Goal: Contribute content: Add original content to the website for others to see

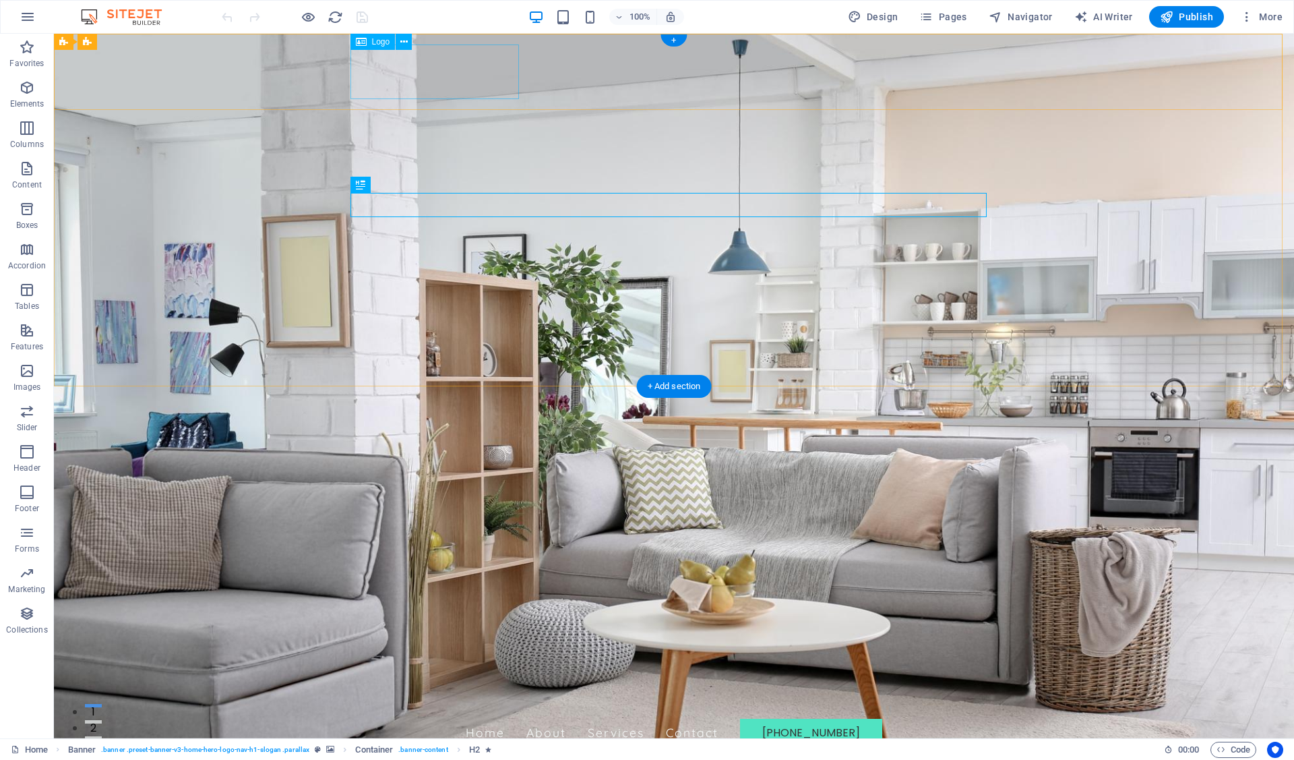
click at [392, 661] on div at bounding box center [674, 688] width 636 height 55
click at [442, 661] on div at bounding box center [674, 688] width 636 height 55
select select "px"
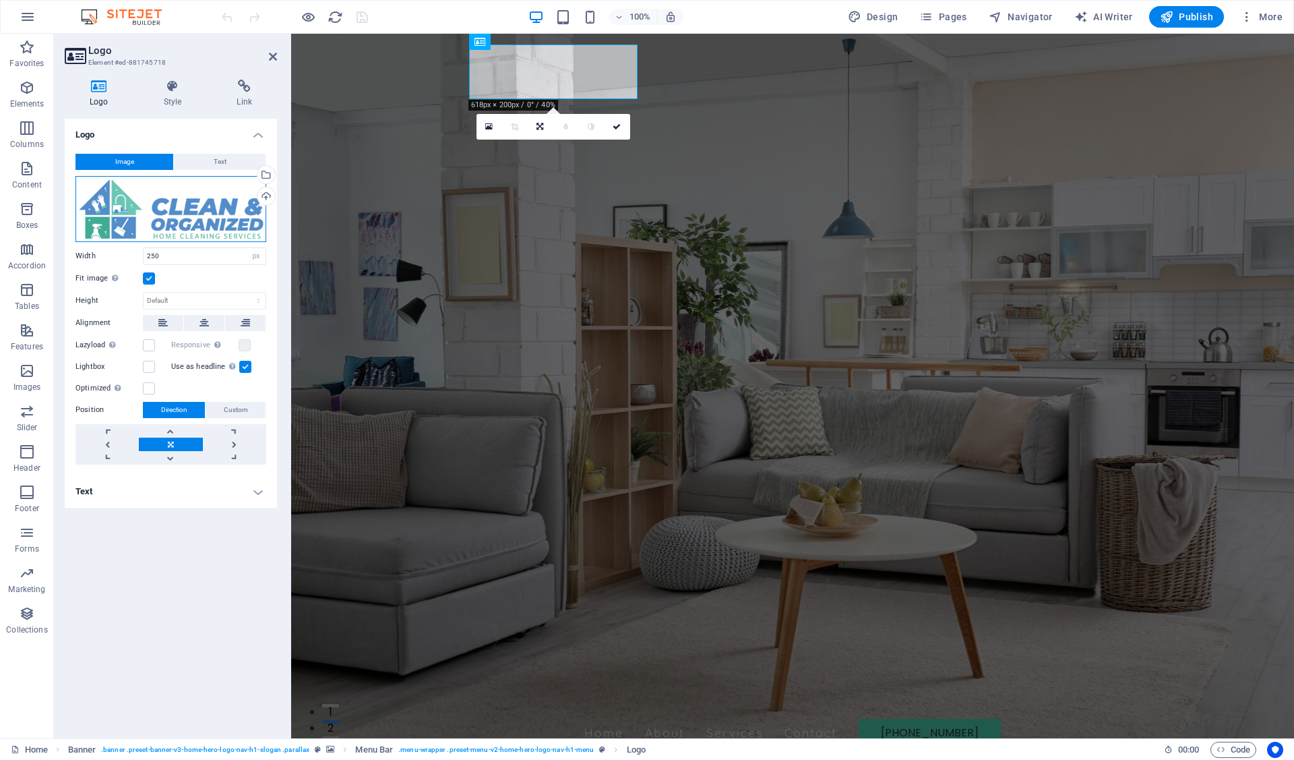
click at [160, 213] on div "Drag files here, click to choose files or select files from Files or our free s…" at bounding box center [170, 209] width 191 height 66
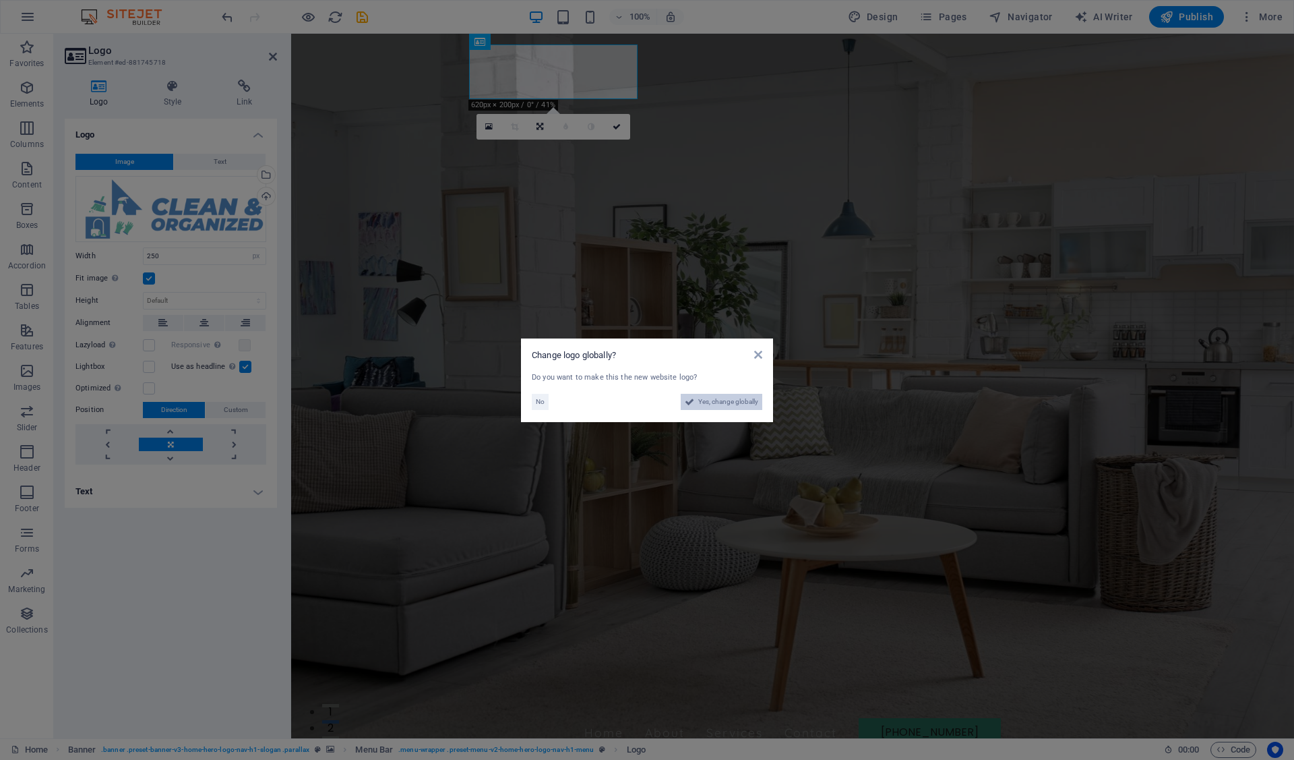
click at [735, 401] on span "Yes, change globally" at bounding box center [728, 402] width 60 height 16
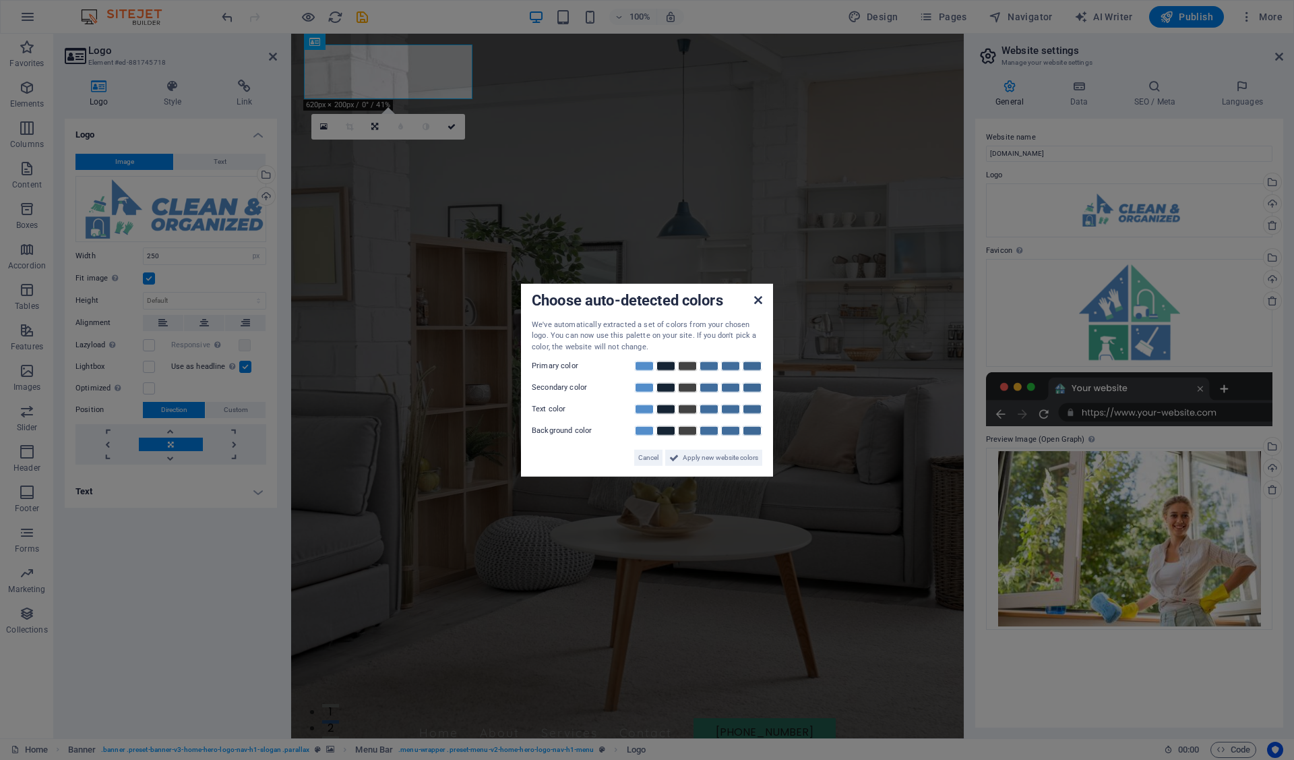
click at [757, 301] on icon at bounding box center [758, 299] width 8 height 11
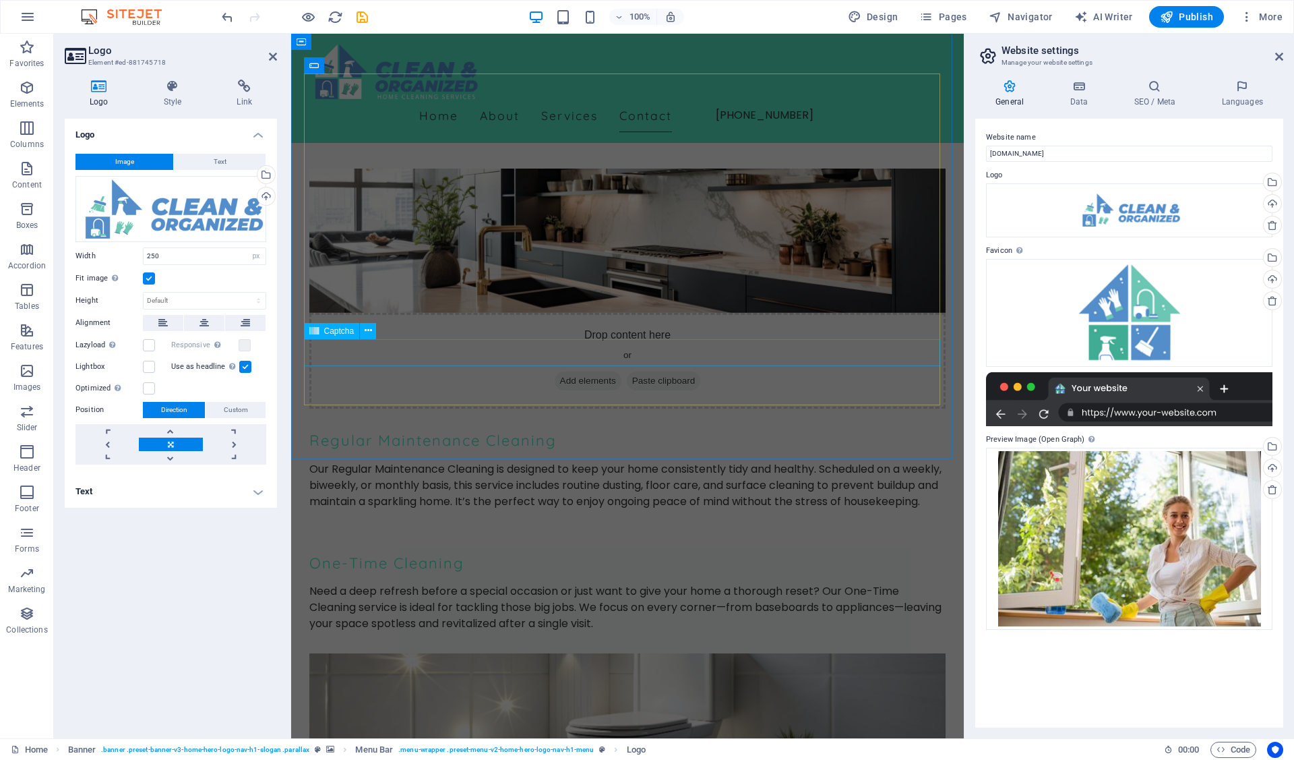
scroll to position [5899, 0]
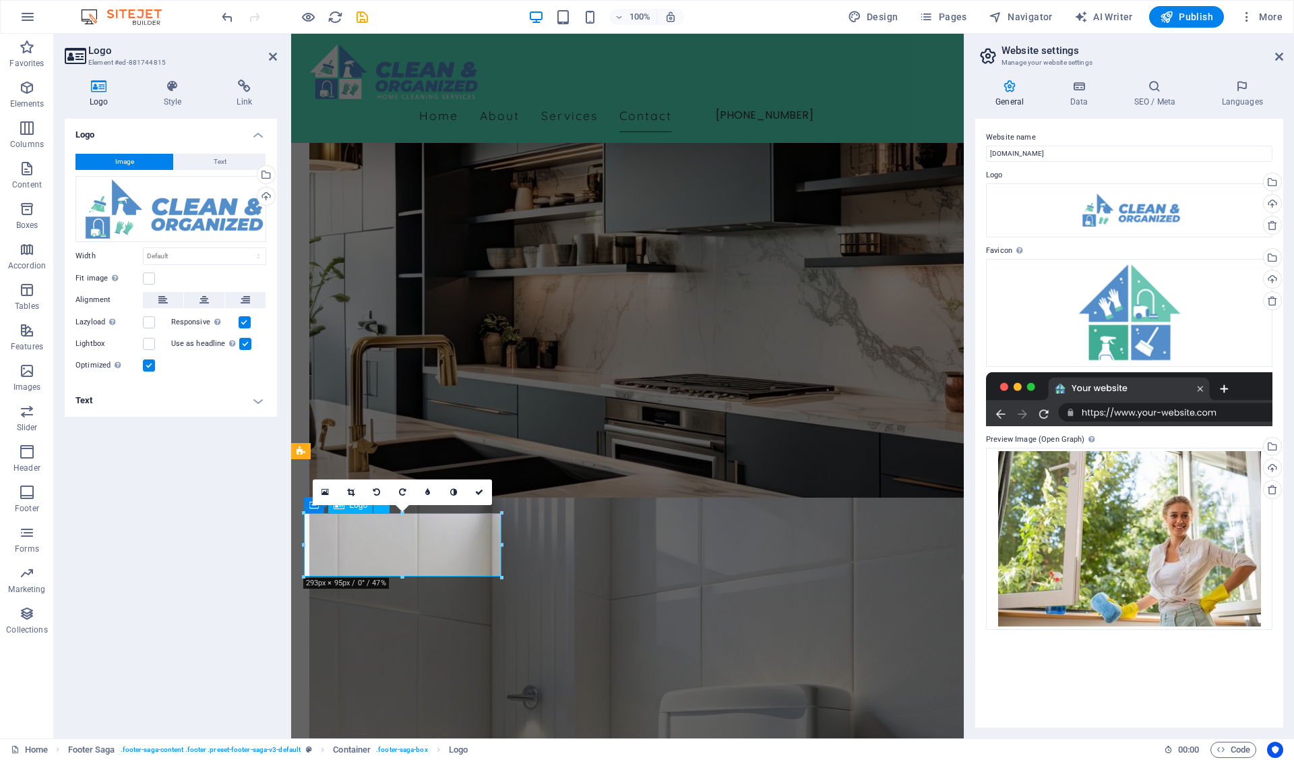
click at [182, 208] on div "Drag files here, click to choose files or select files from Files or our free s…" at bounding box center [170, 209] width 191 height 66
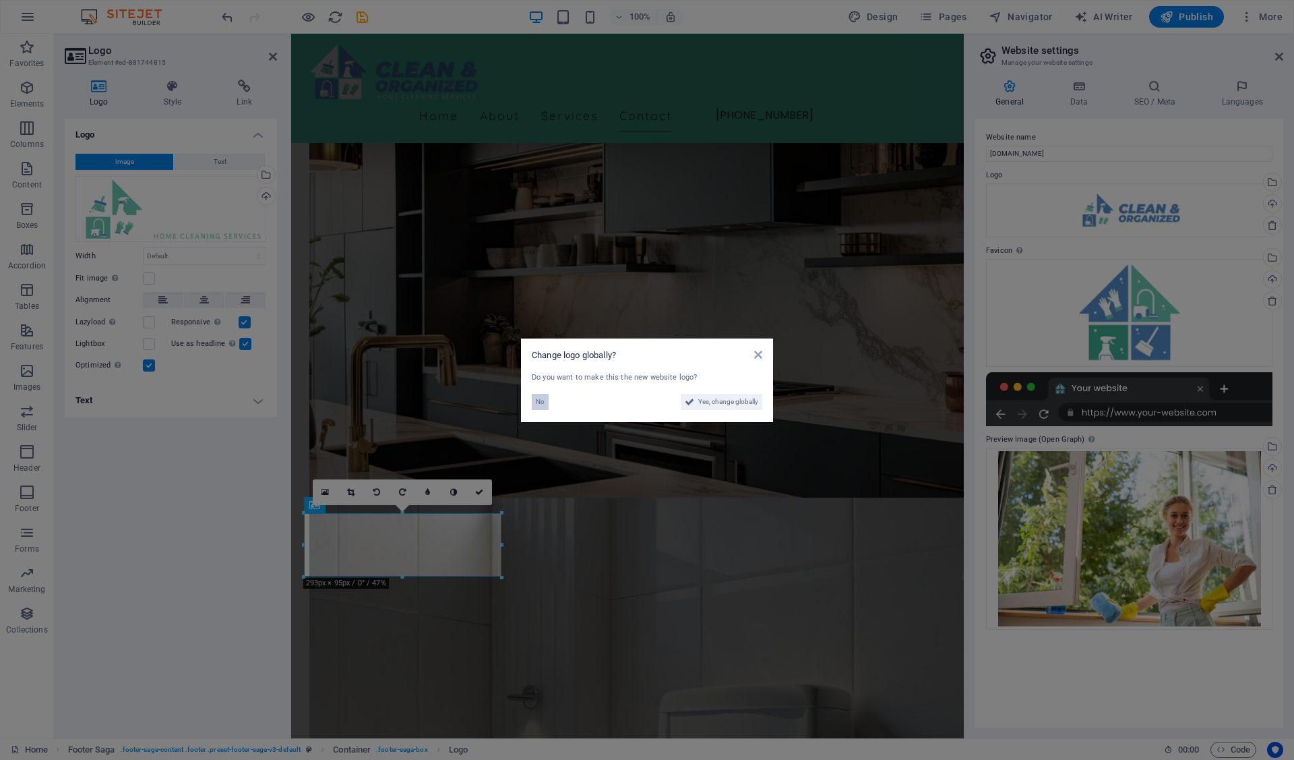
click at [535, 403] on button "No" at bounding box center [540, 402] width 17 height 16
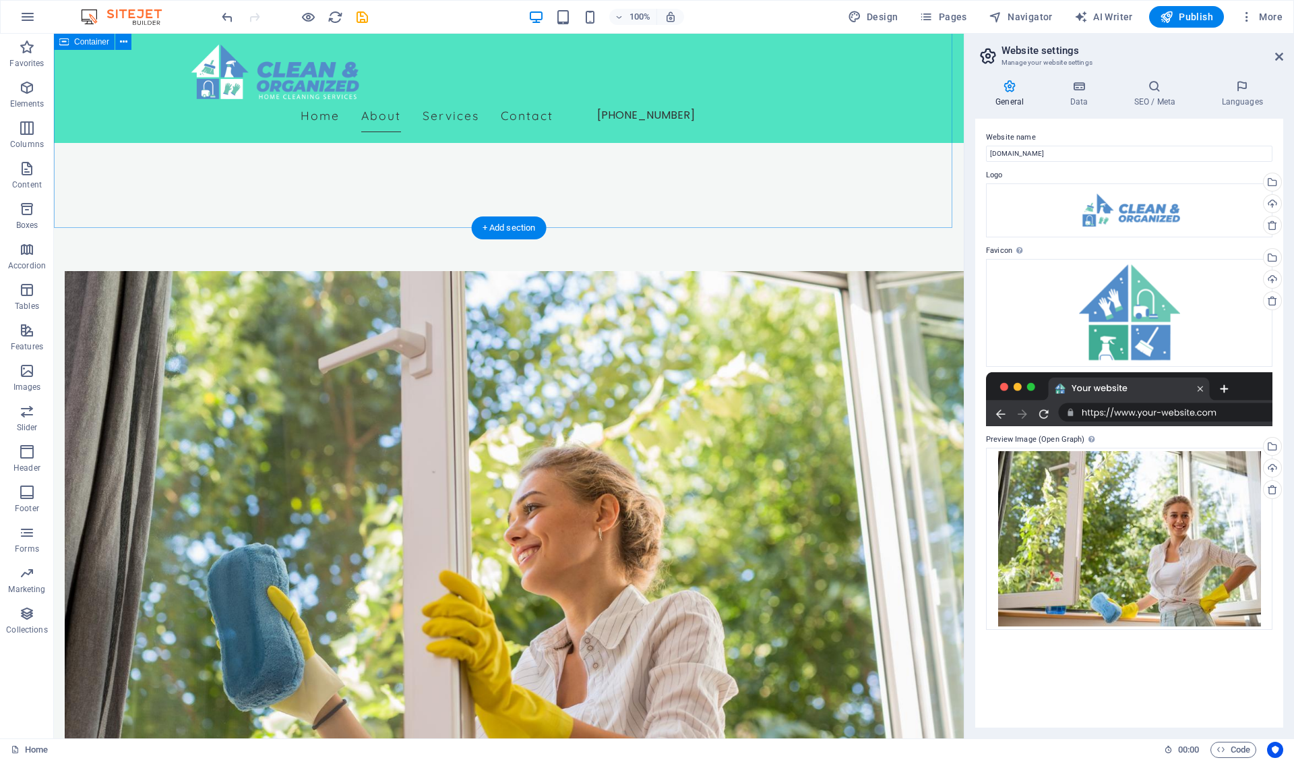
scroll to position [0, 0]
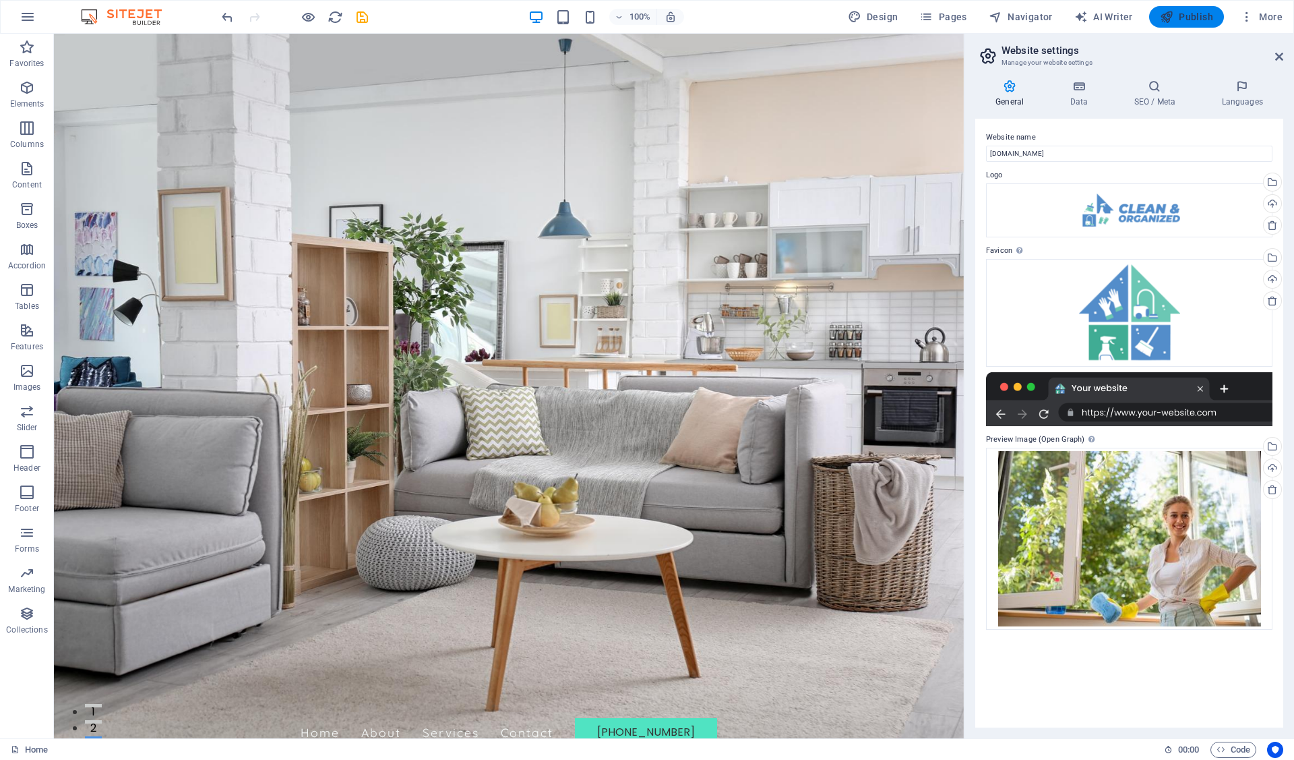
click at [1196, 19] on span "Publish" at bounding box center [1186, 16] width 53 height 13
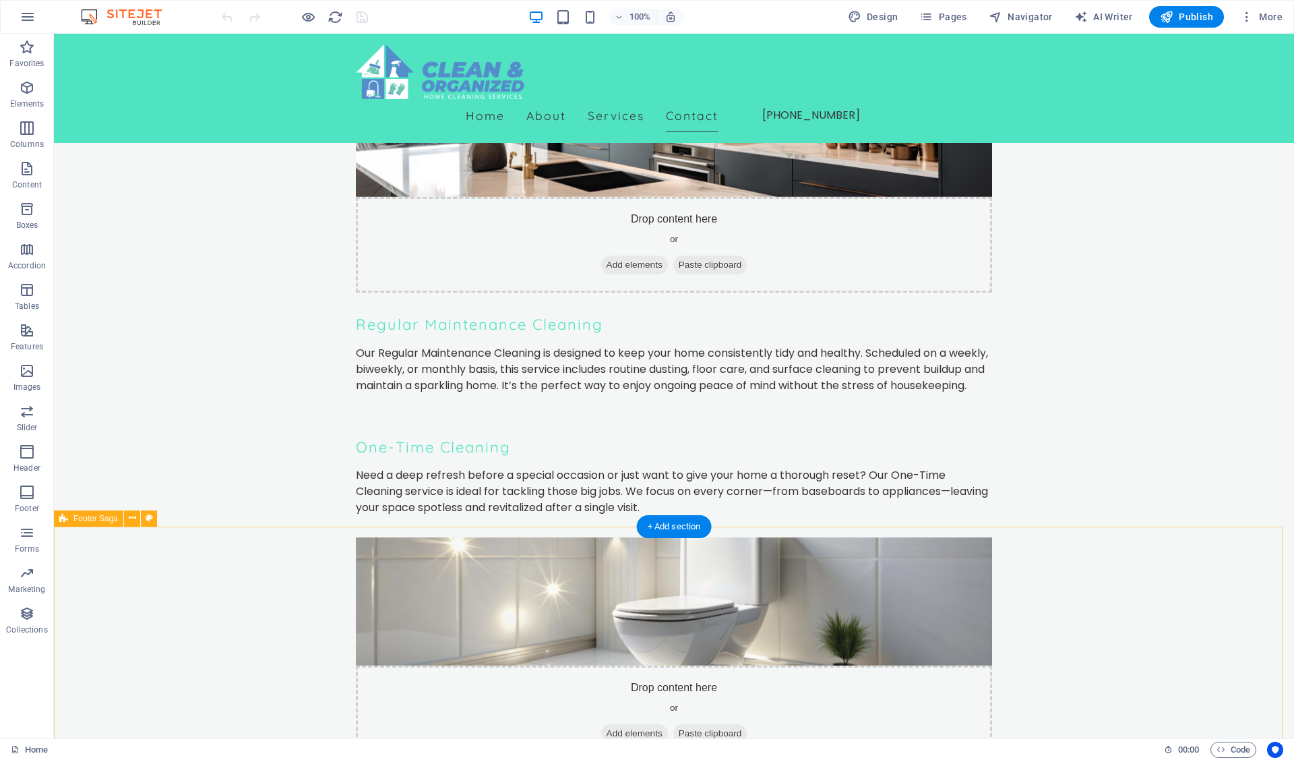
scroll to position [5750, 0]
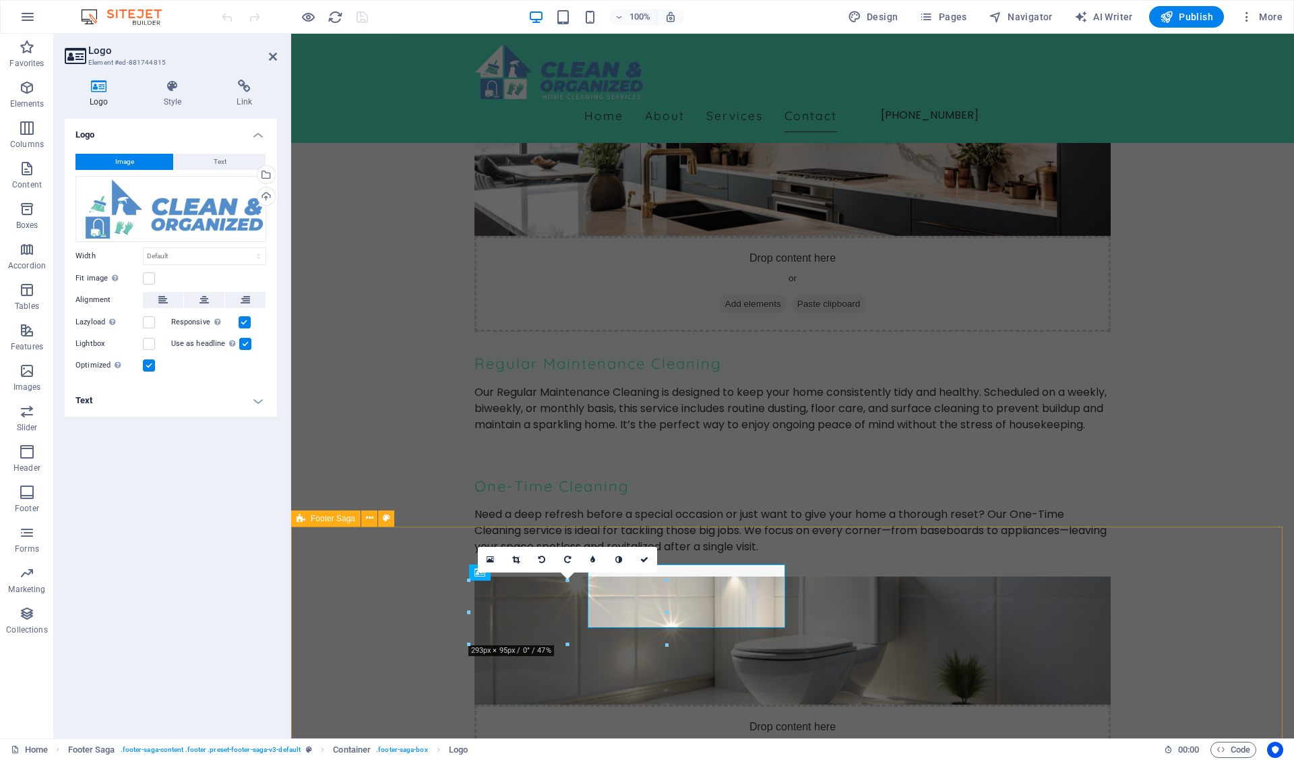
scroll to position [5767, 0]
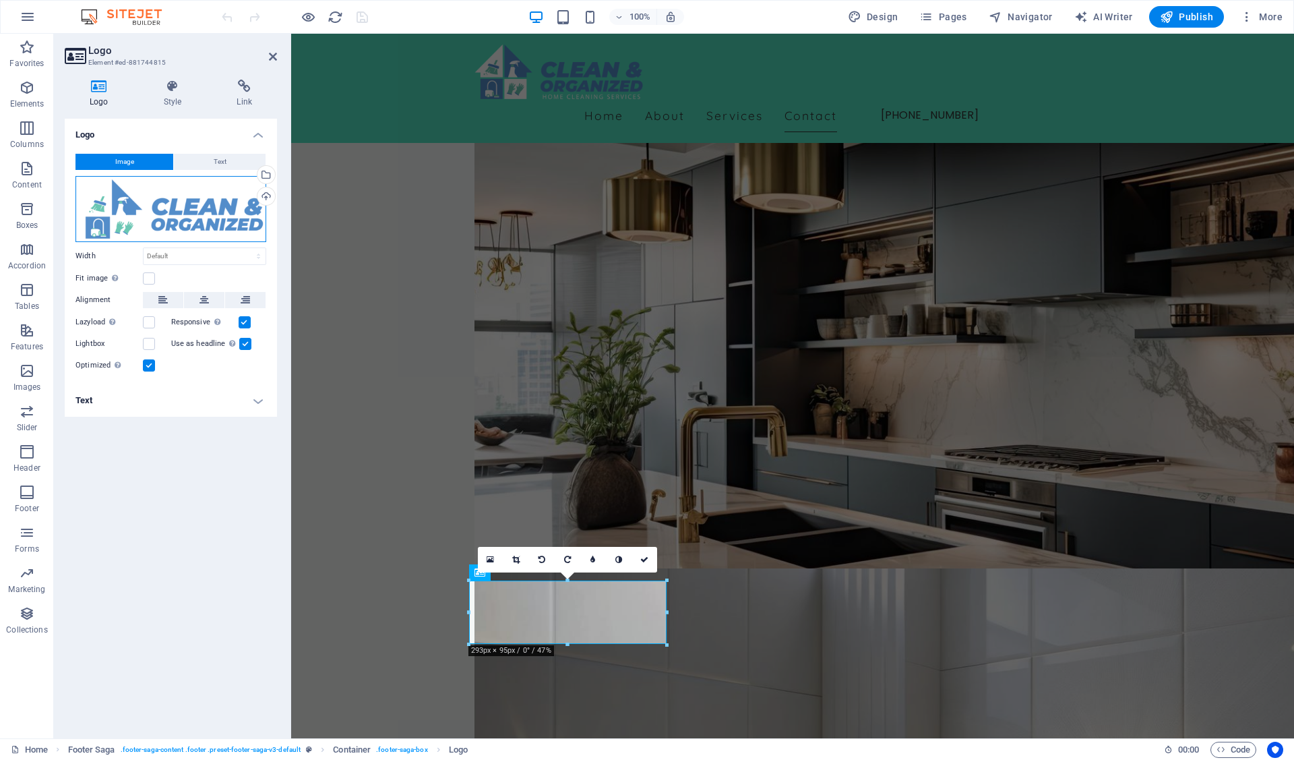
click at [162, 200] on div "Drag files here, click to choose files or select files from Files or our free s…" at bounding box center [170, 209] width 191 height 66
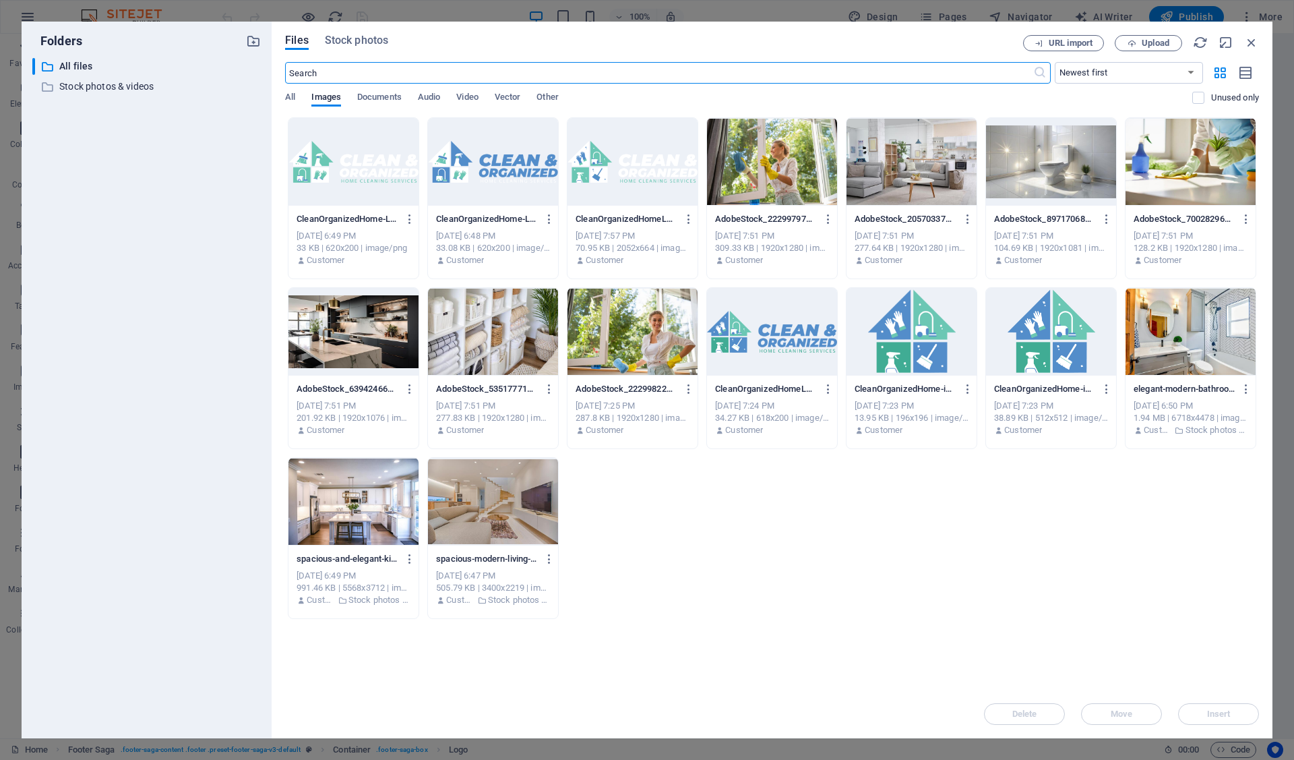
scroll to position [5856, 0]
click at [348, 171] on div at bounding box center [354, 162] width 130 height 88
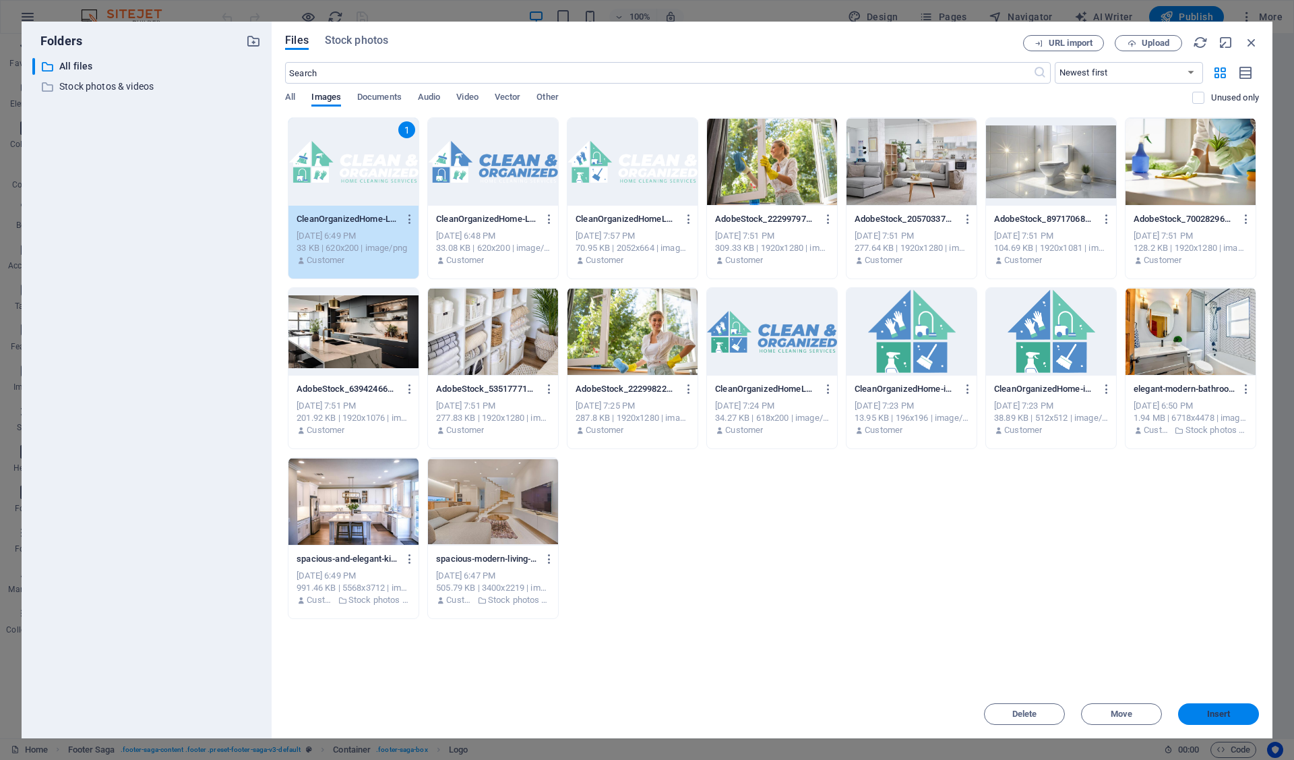
click at [1203, 712] on span "Insert" at bounding box center [1219, 714] width 70 height 8
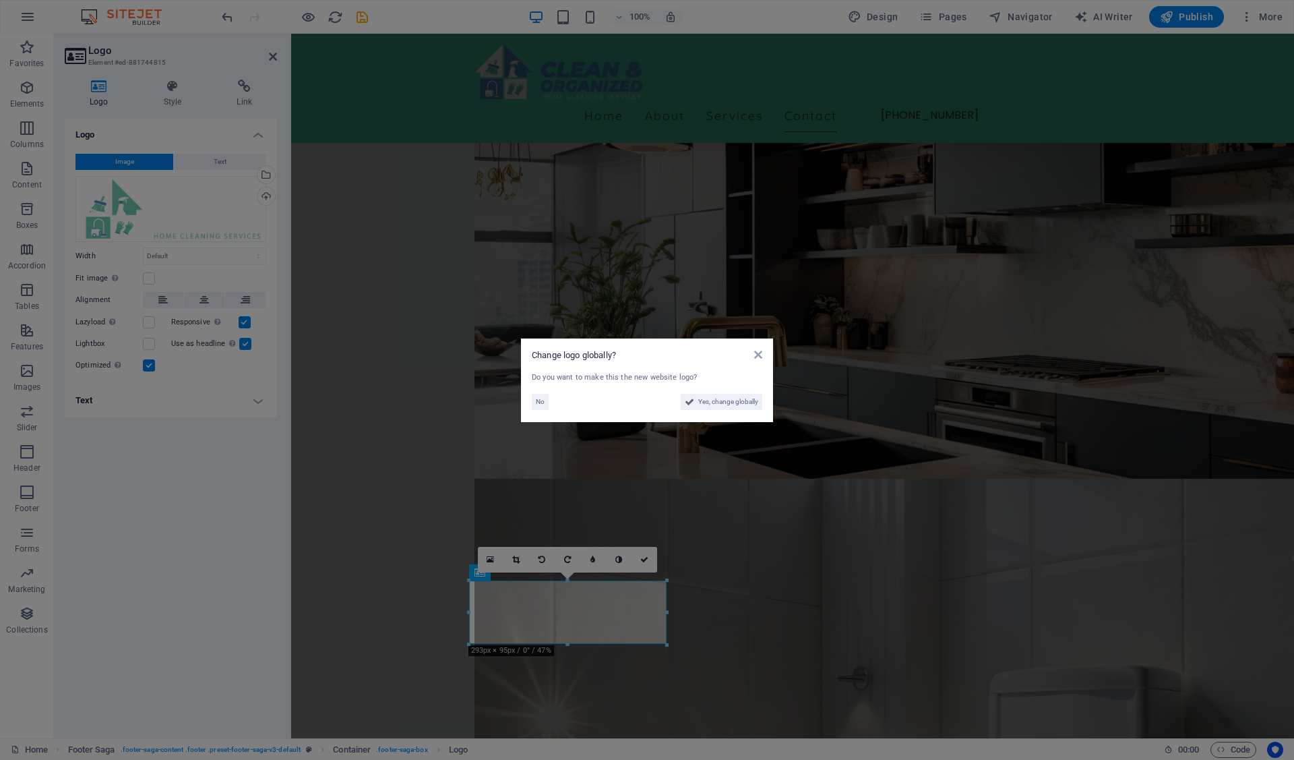
scroll to position [5767, 0]
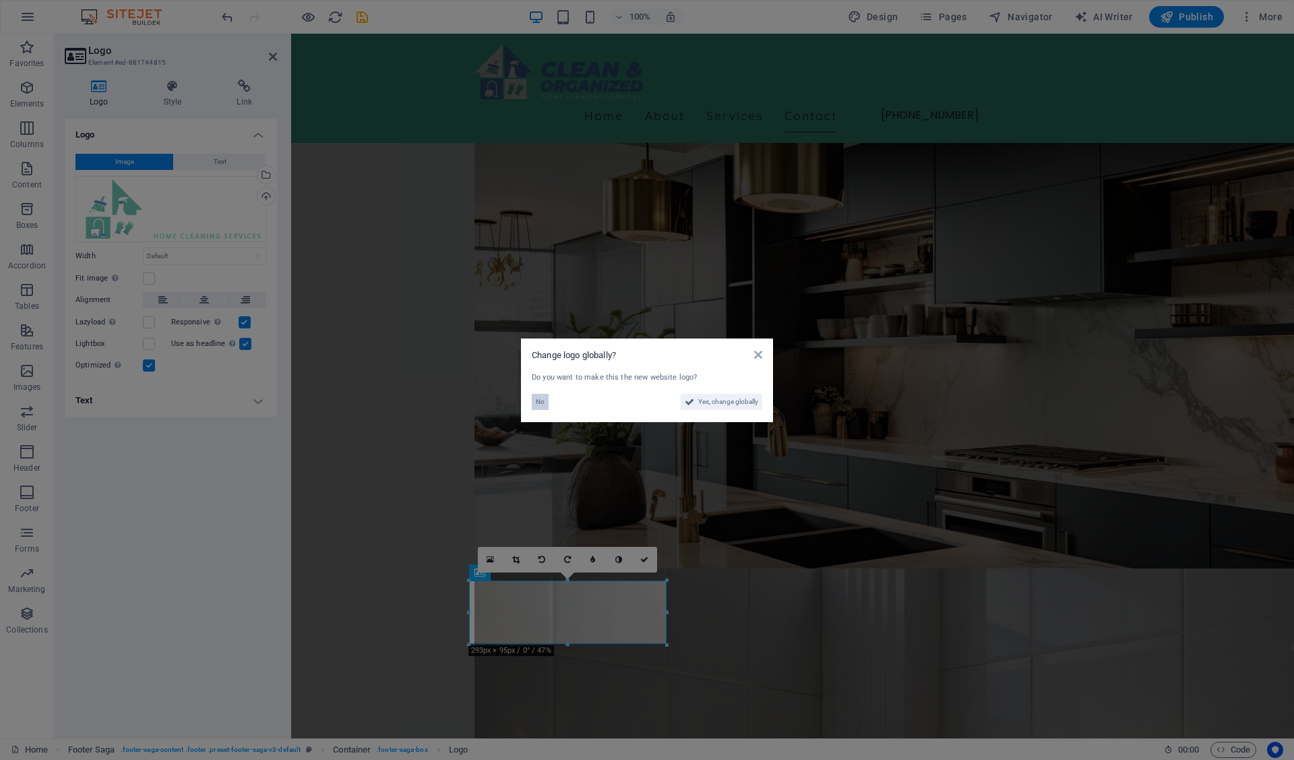
click at [536, 401] on span "No" at bounding box center [540, 402] width 9 height 16
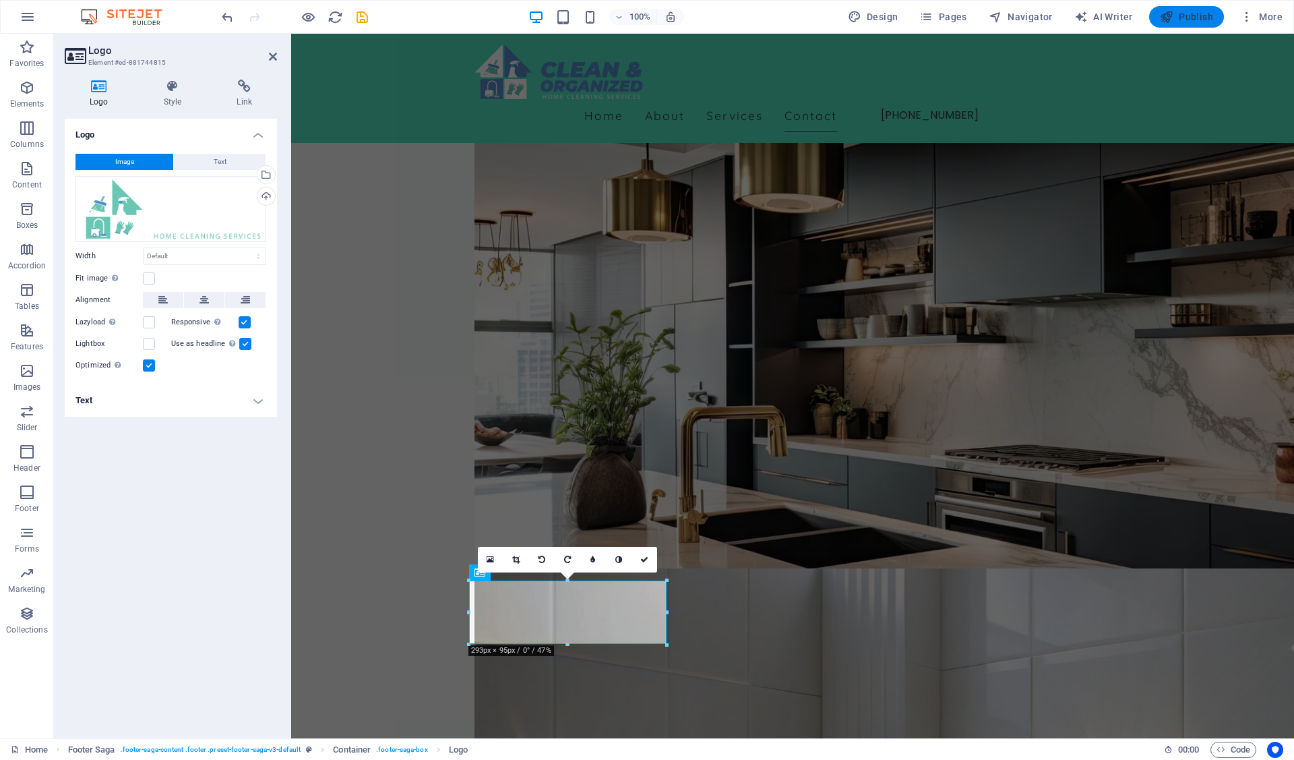
click at [1180, 16] on span "Publish" at bounding box center [1186, 16] width 53 height 13
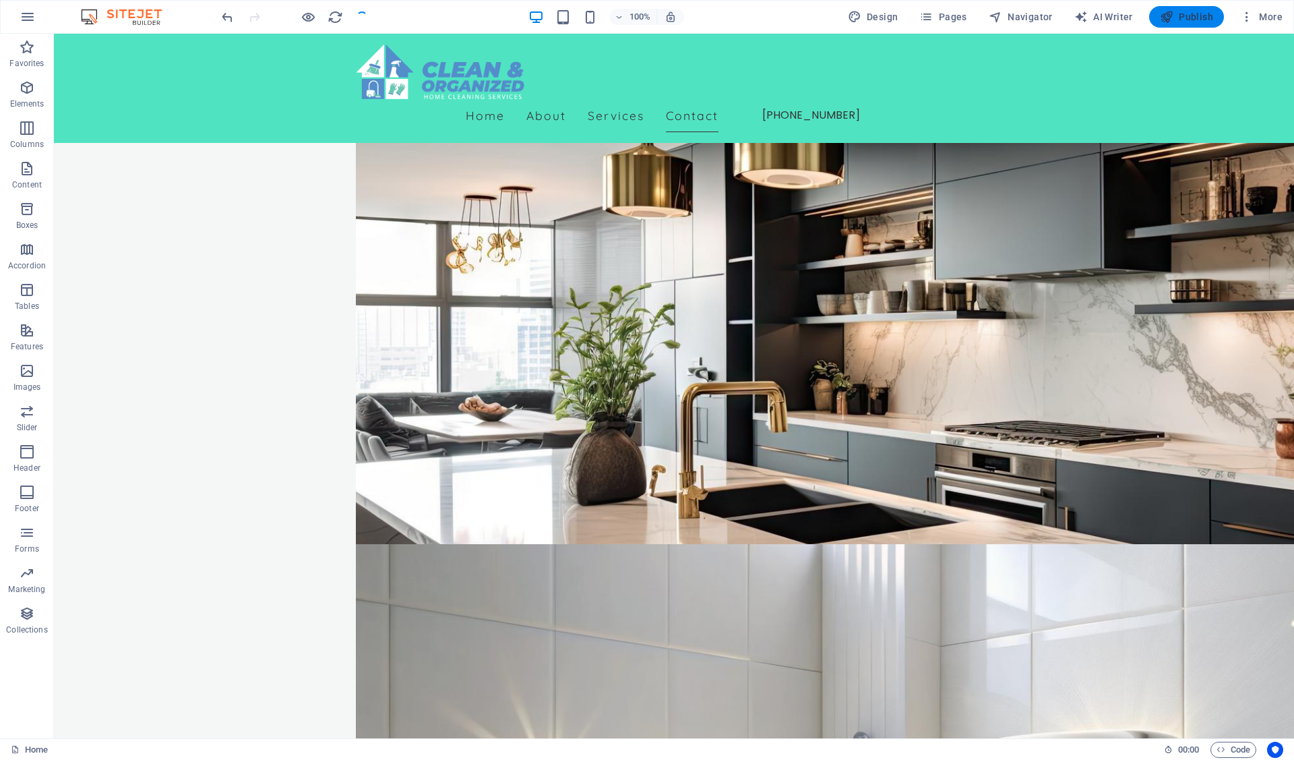
scroll to position [5750, 0]
